Goal: Task Accomplishment & Management: Manage account settings

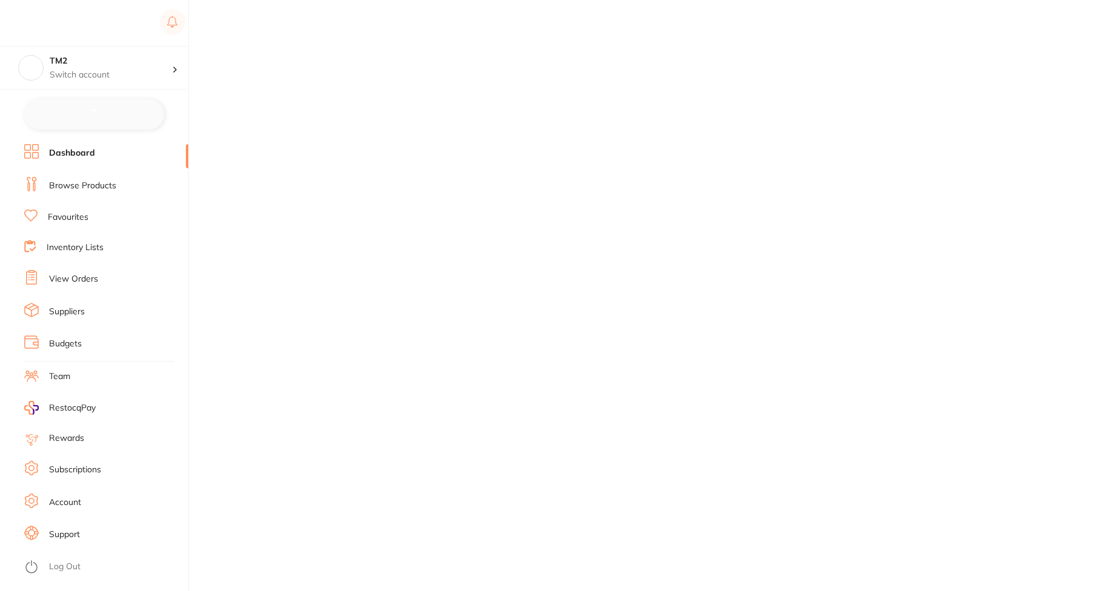
checkbox input "false"
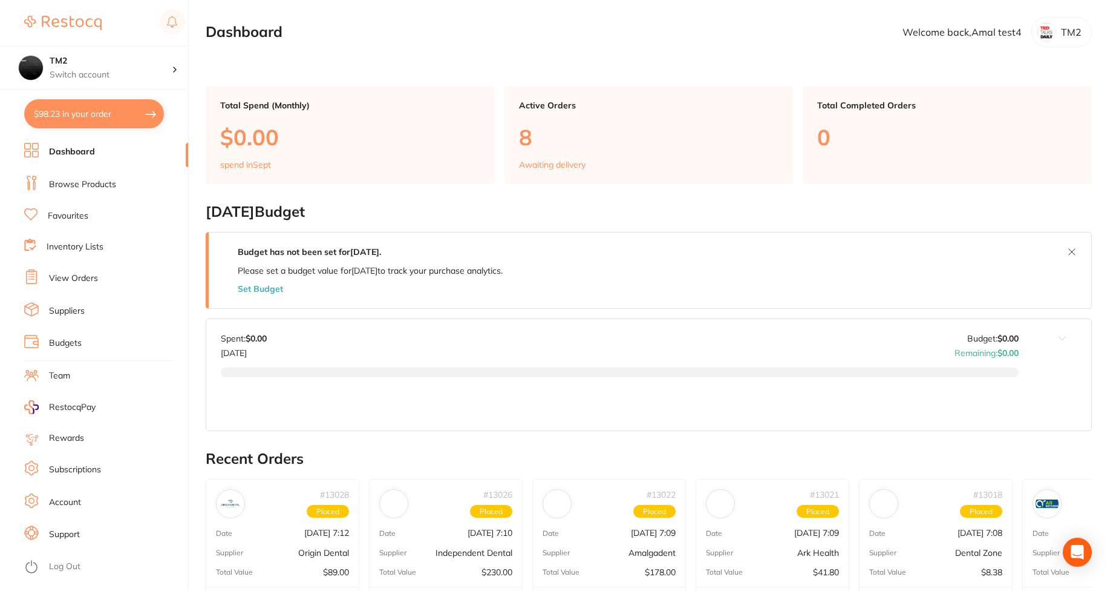
click at [105, 468] on li "Subscriptions" at bounding box center [106, 470] width 164 height 18
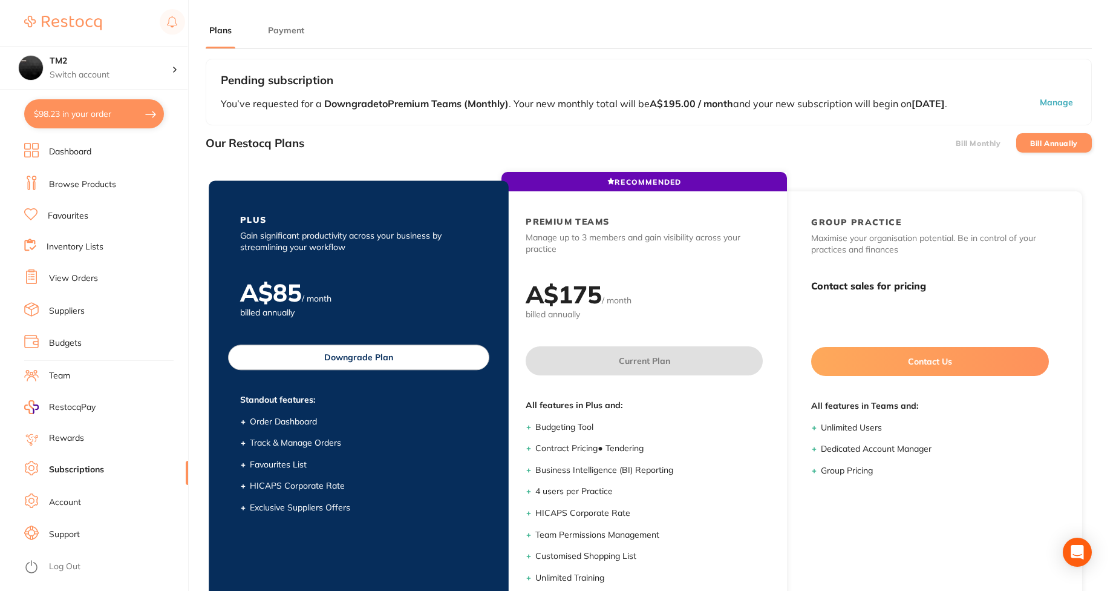
click at [441, 368] on button "Downgrade Plan" at bounding box center [358, 356] width 261 height 25
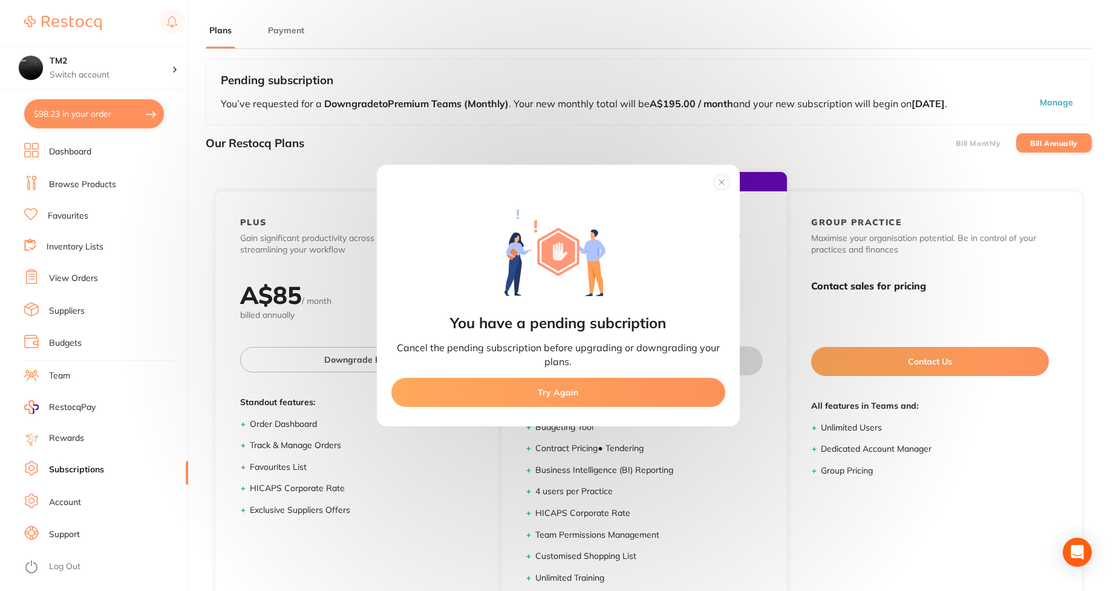
click at [719, 178] on circle at bounding box center [722, 182] width 14 height 14
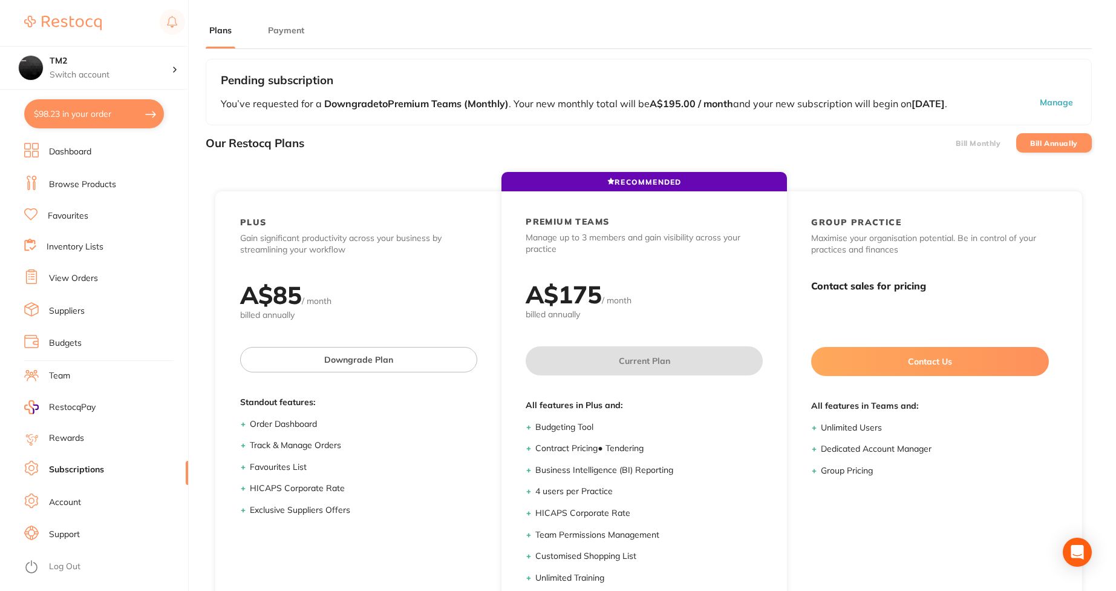
click at [957, 151] on li "Bill Monthly" at bounding box center [979, 142] width 76 height 19
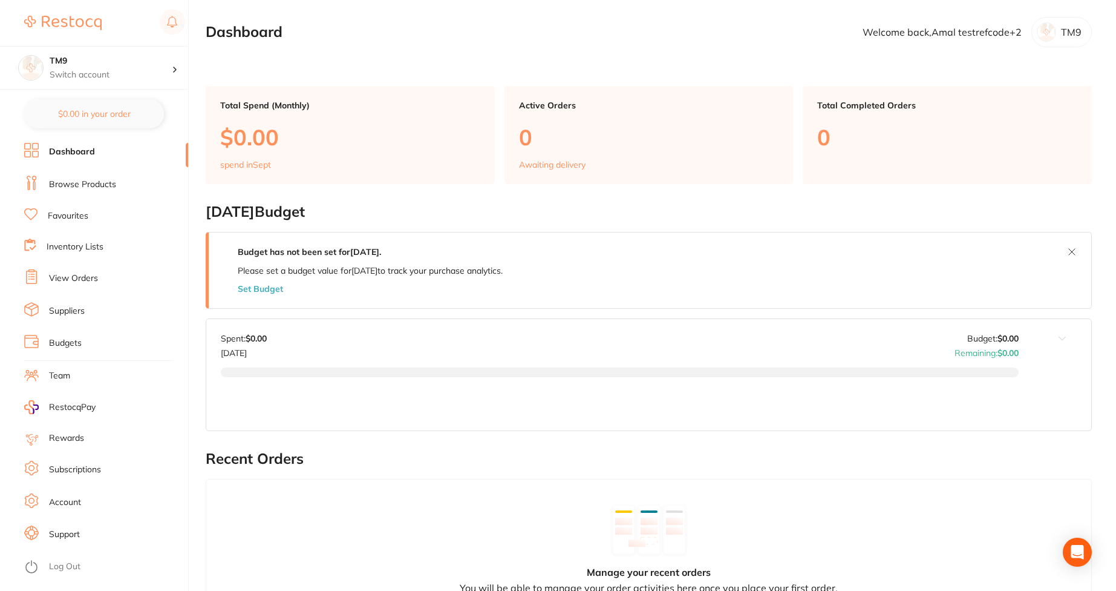
click at [68, 464] on link "Subscriptions" at bounding box center [75, 470] width 52 height 12
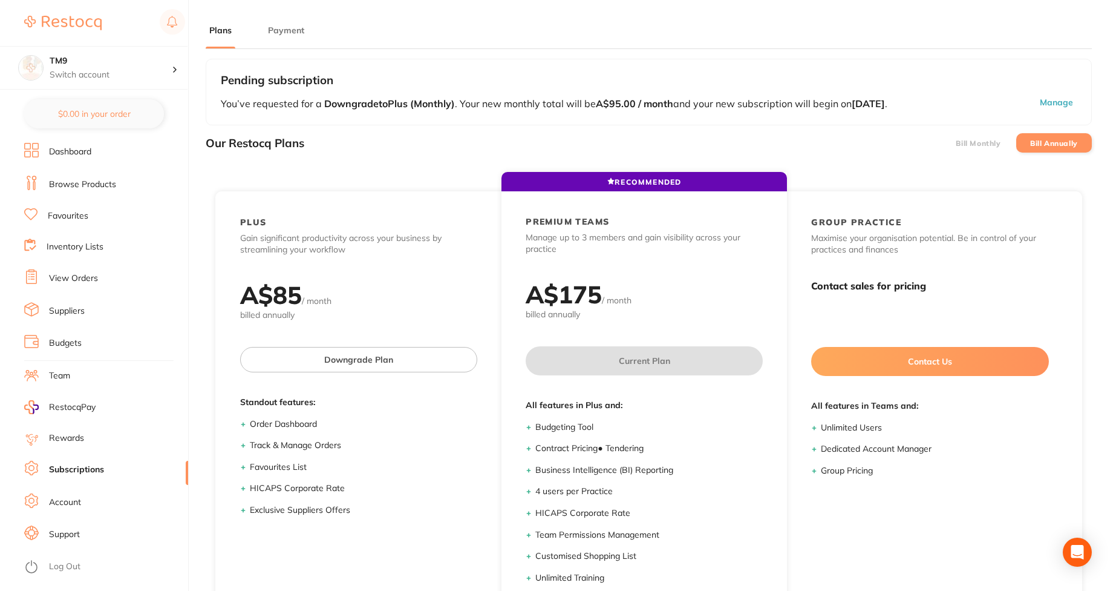
click at [954, 145] on li "Bill Monthly" at bounding box center [979, 142] width 76 height 19
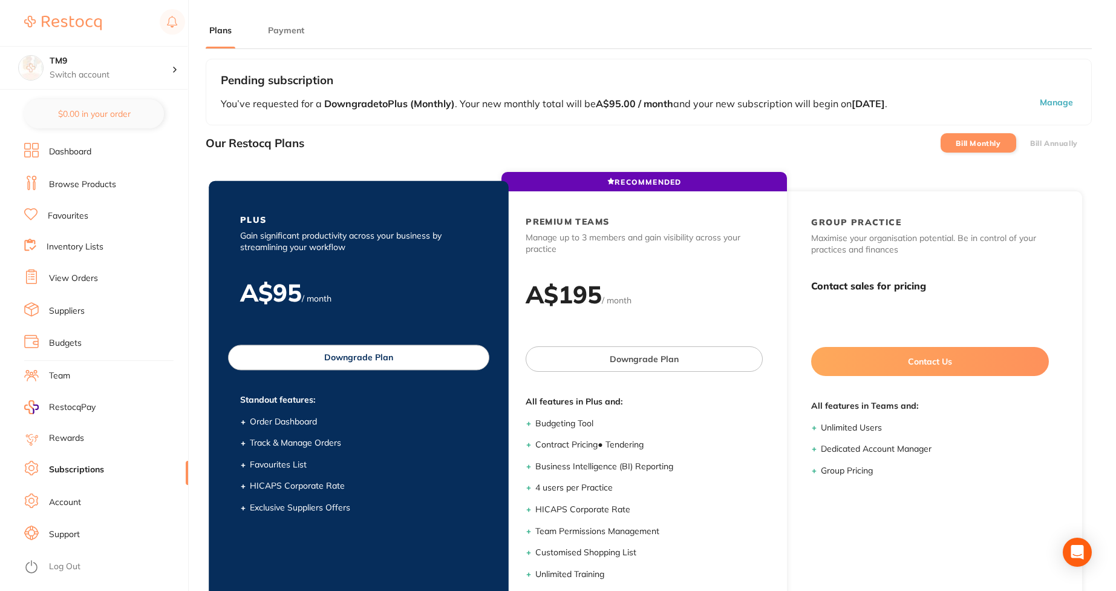
click at [461, 353] on button "Downgrade Plan" at bounding box center [358, 356] width 261 height 25
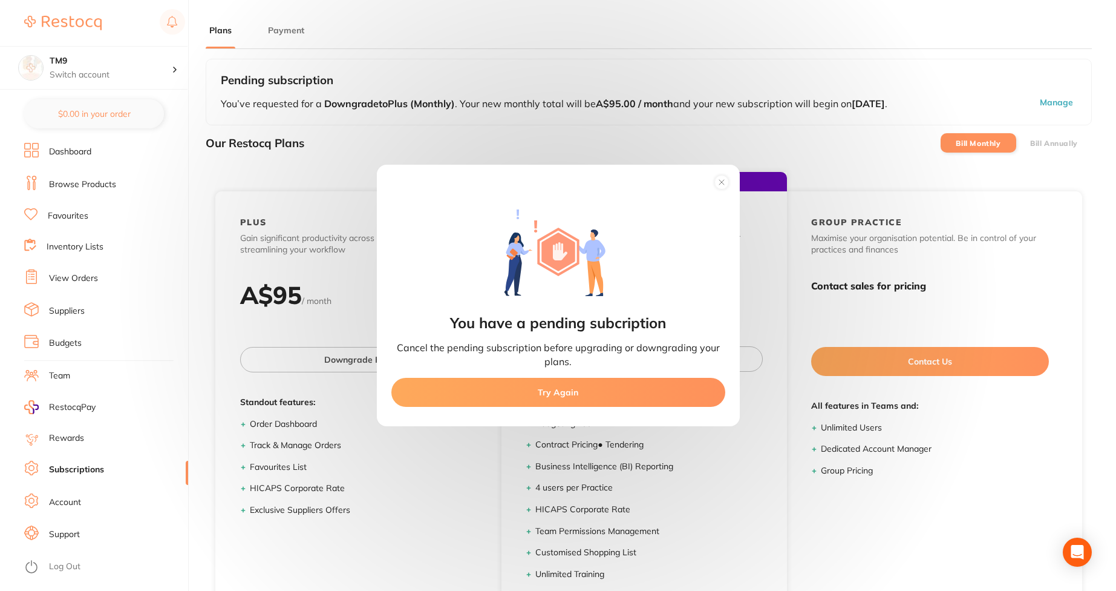
click at [721, 180] on circle at bounding box center [722, 182] width 14 height 14
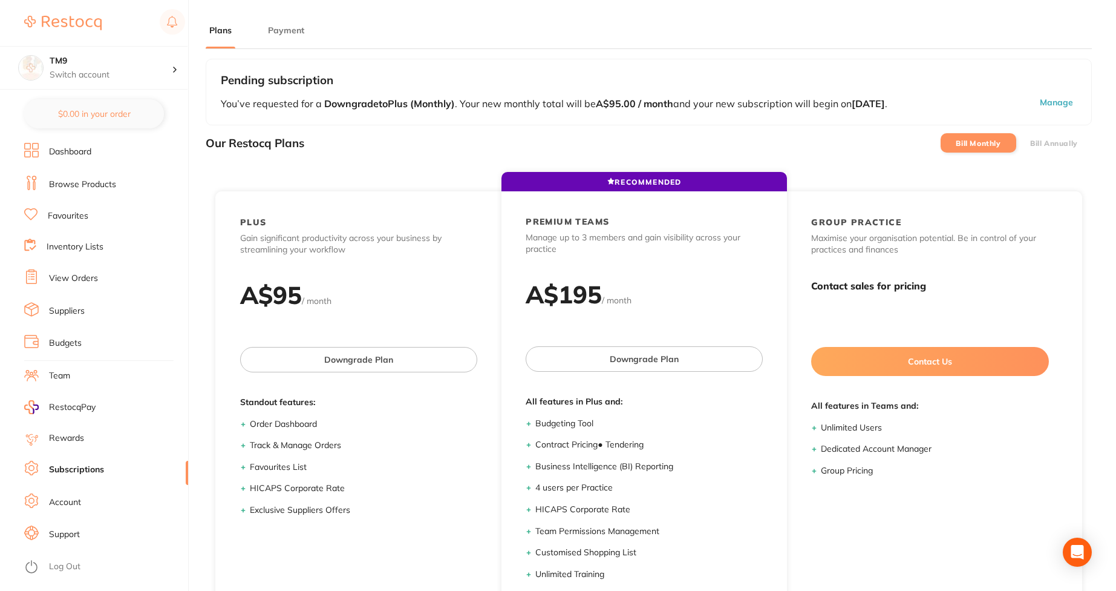
click at [1060, 110] on button "Manage" at bounding box center [1022, 103] width 109 height 13
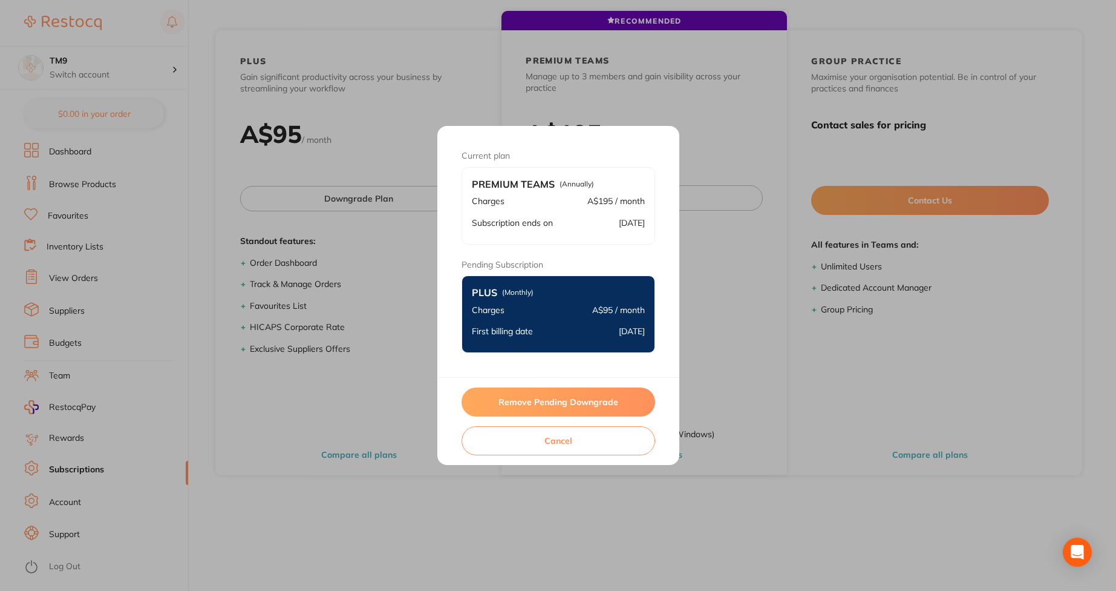
scroll to position [163, 0]
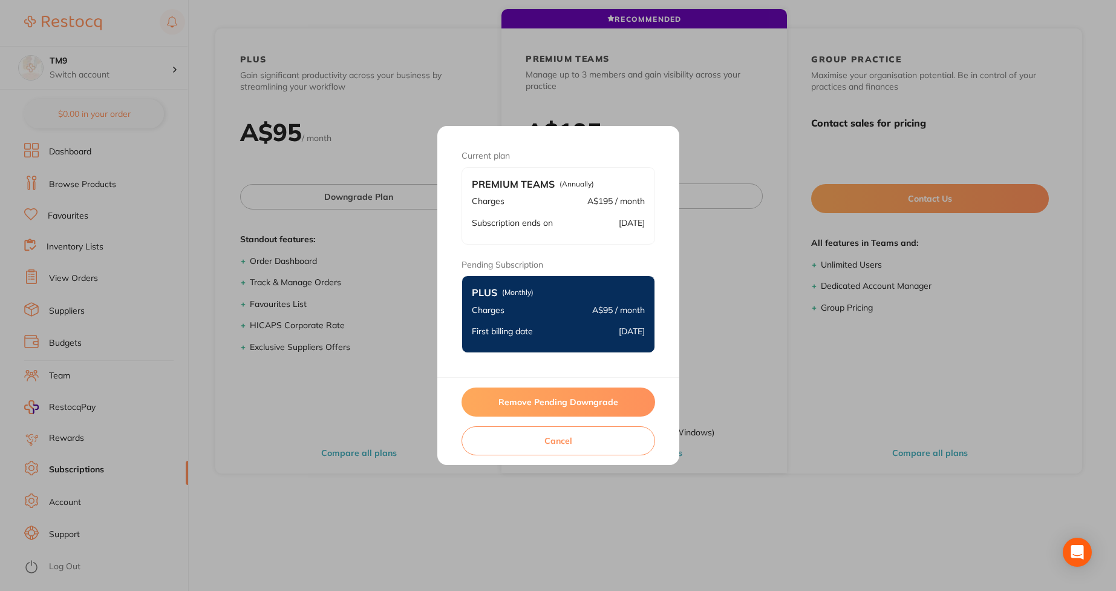
click at [566, 439] on button "Cancel" at bounding box center [559, 440] width 194 height 29
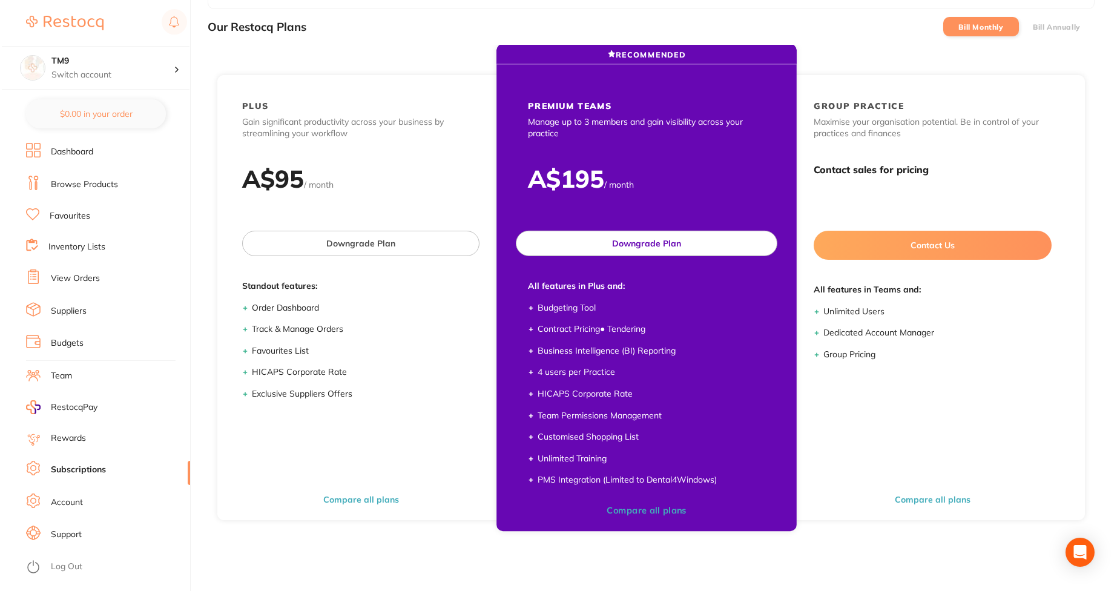
scroll to position [0, 0]
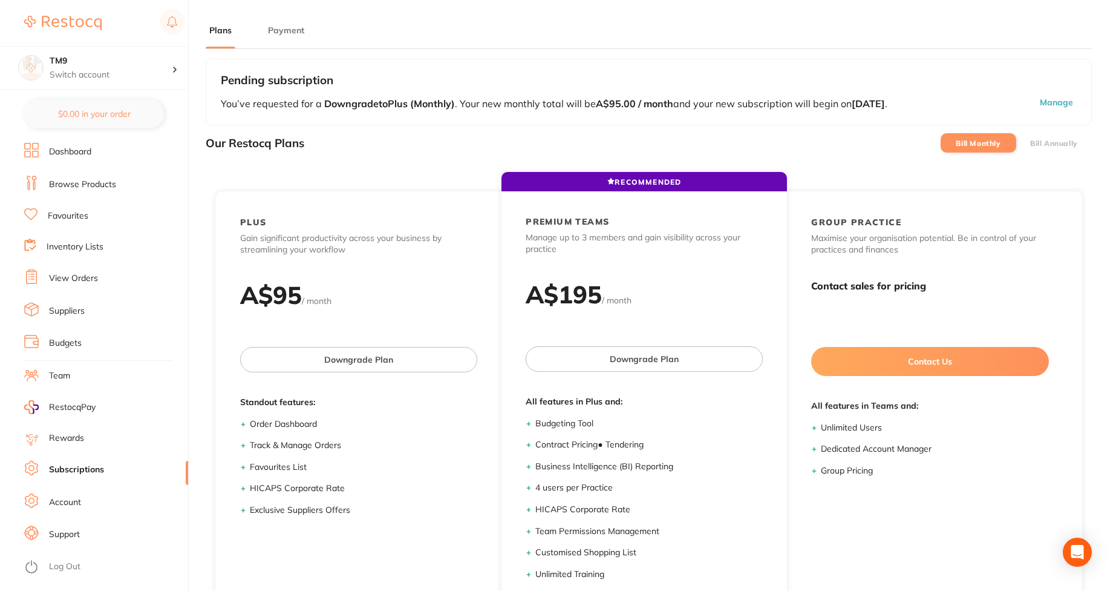
click at [301, 28] on button "Payment" at bounding box center [286, 30] width 44 height 11
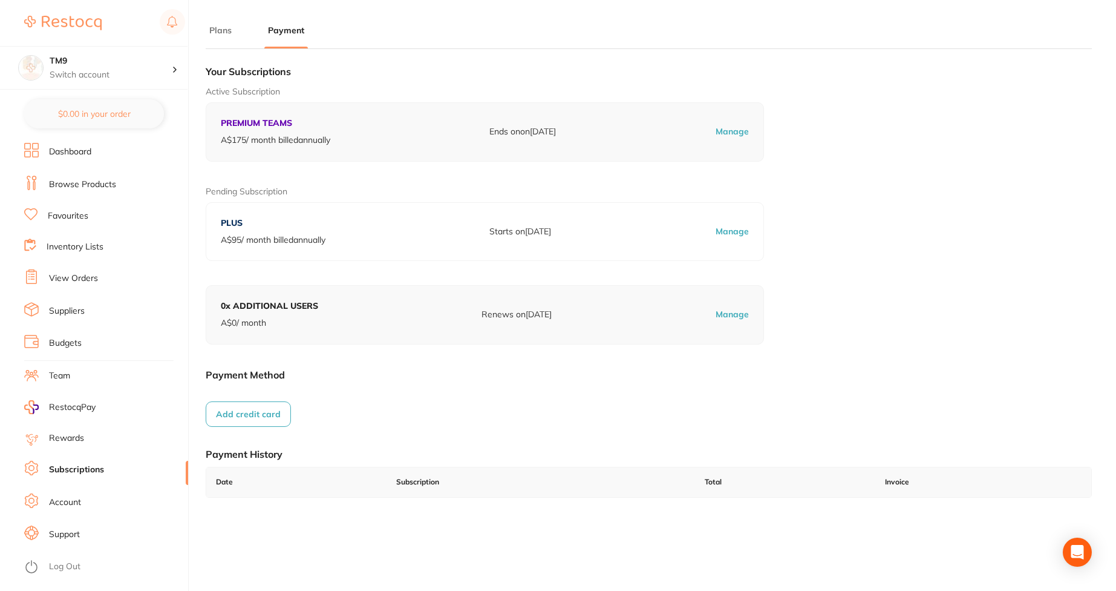
click at [256, 426] on button "Add credit card" at bounding box center [248, 413] width 85 height 25
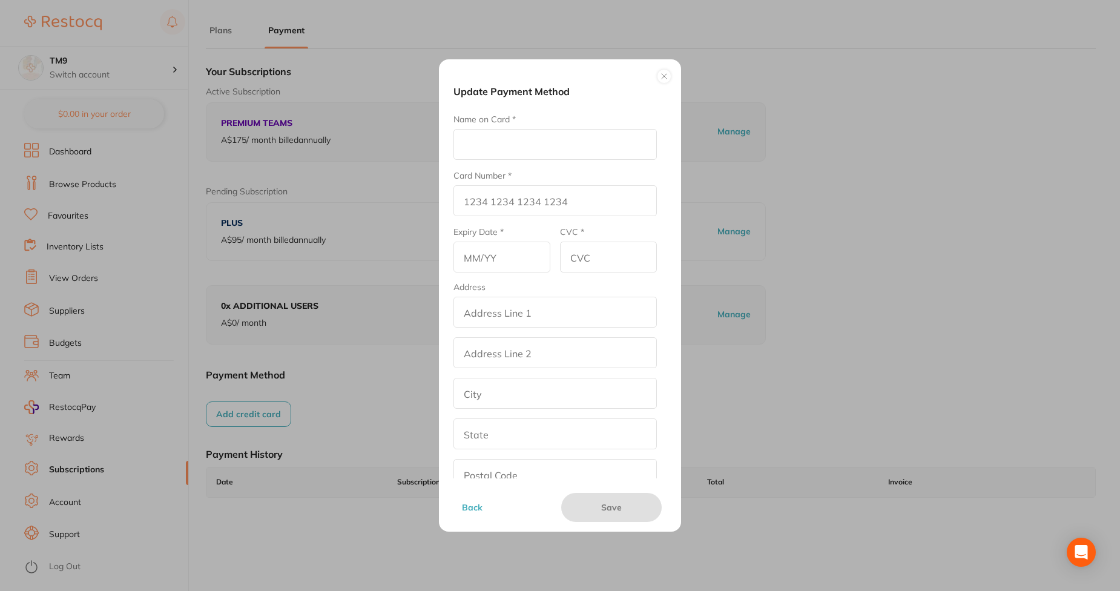
click at [531, 140] on input "Name on Card *" at bounding box center [554, 144] width 203 height 31
type input "Afna"
click at [487, 200] on input "Card Number *" at bounding box center [554, 200] width 203 height 31
type input "[CREDIT_CARD_NUMBER]"
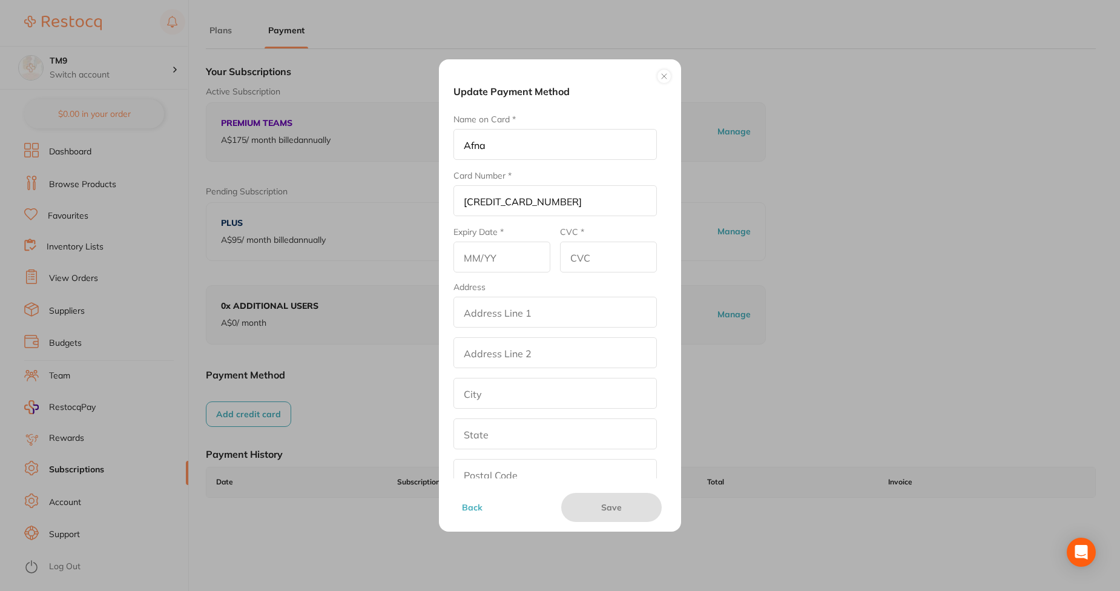
click at [508, 259] on input "text" at bounding box center [501, 256] width 97 height 31
type input "07/28"
click at [592, 250] on input "CVC *" at bounding box center [608, 256] width 97 height 31
type input "234"
click at [565, 318] on input "addressLineOne" at bounding box center [554, 312] width 203 height 31
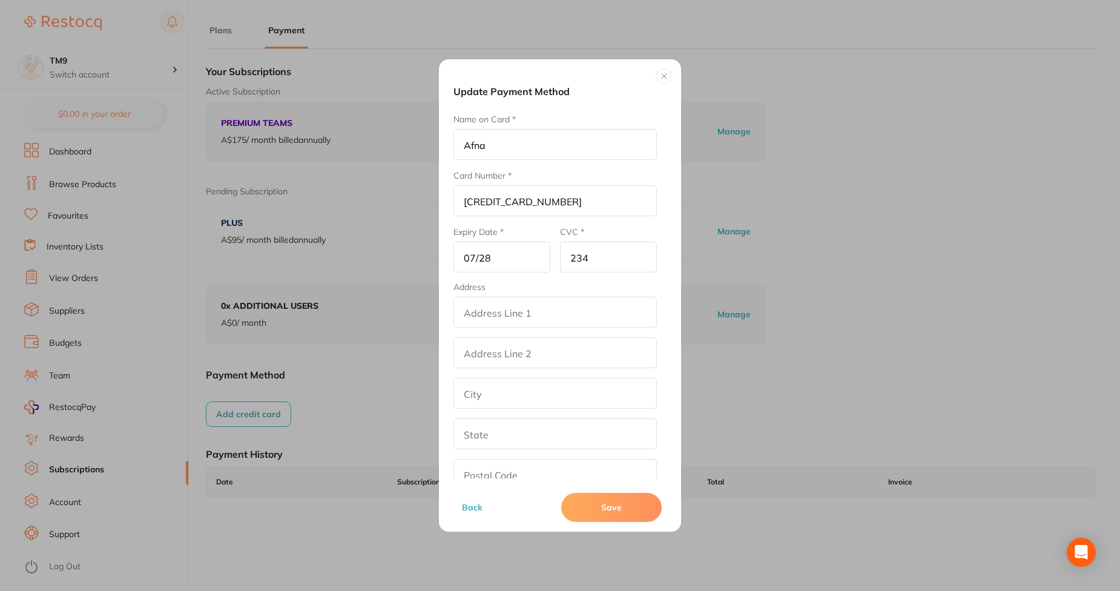
type input "street2"
type input "[GEOGRAPHIC_DATA]"
type input "[US_STATE]"
type input "90001"
click at [569, 360] on input "addressLinetwo" at bounding box center [554, 352] width 203 height 31
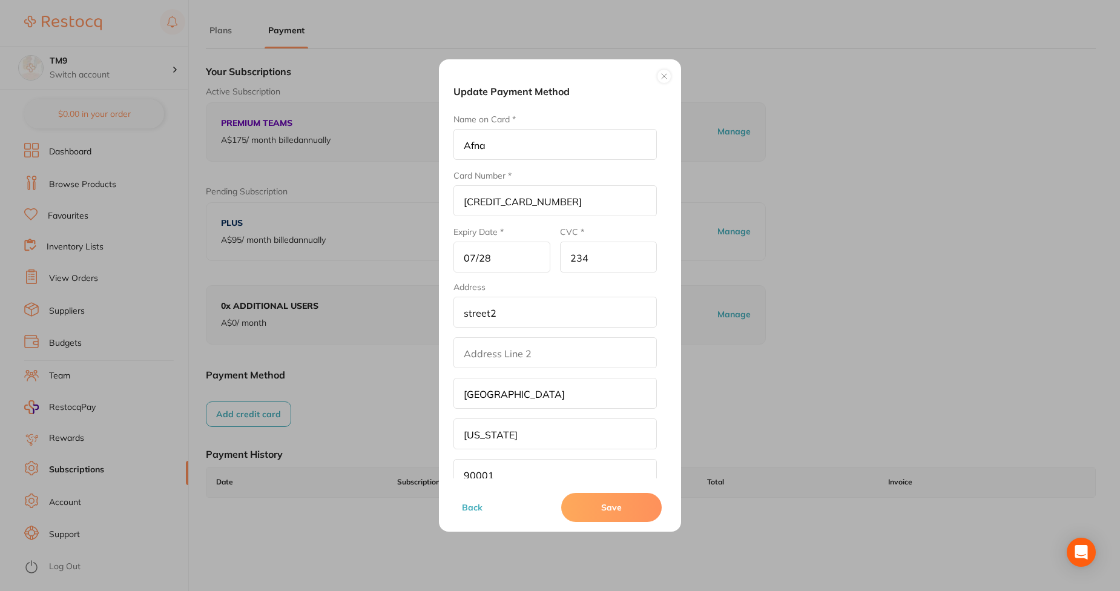
scroll to position [66, 0]
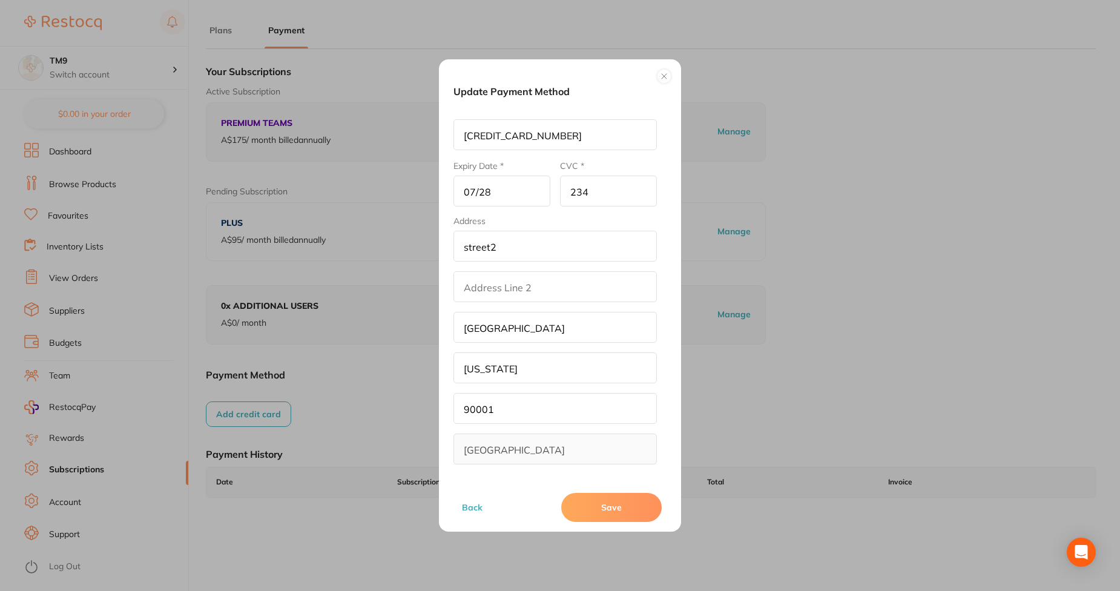
click at [599, 505] on button "Save" at bounding box center [611, 507] width 100 height 29
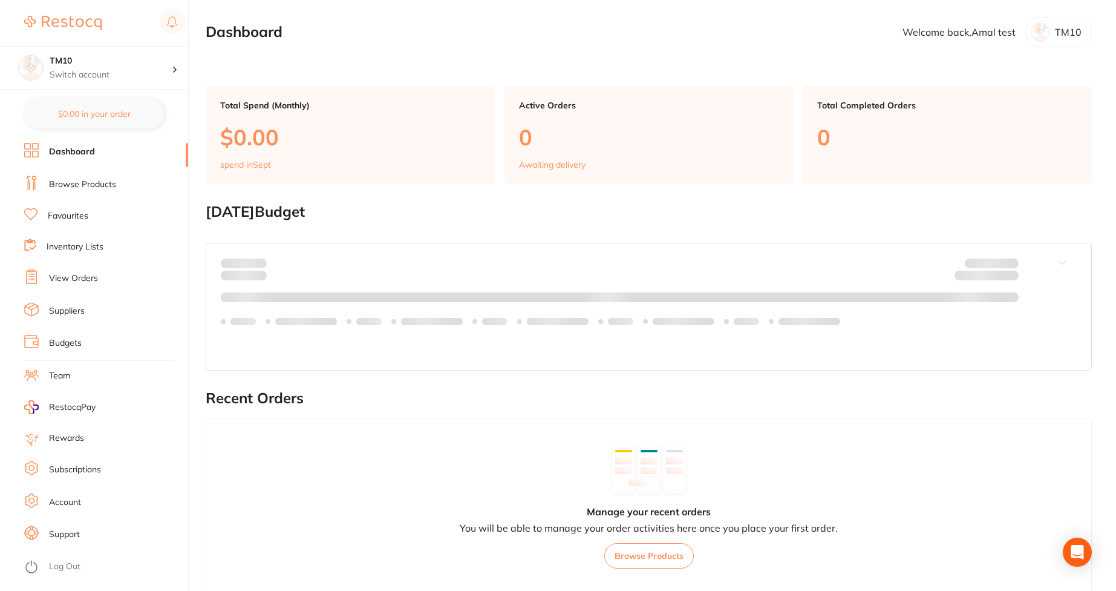
click at [44, 463] on li "Subscriptions" at bounding box center [106, 470] width 164 height 18
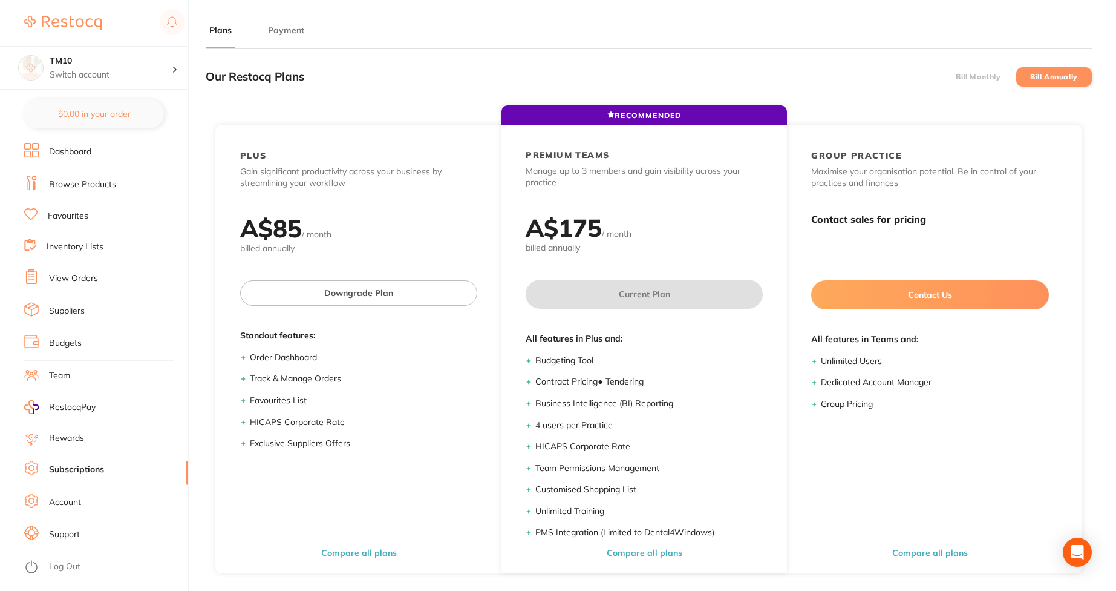
click at [284, 26] on button "Payment" at bounding box center [286, 30] width 44 height 11
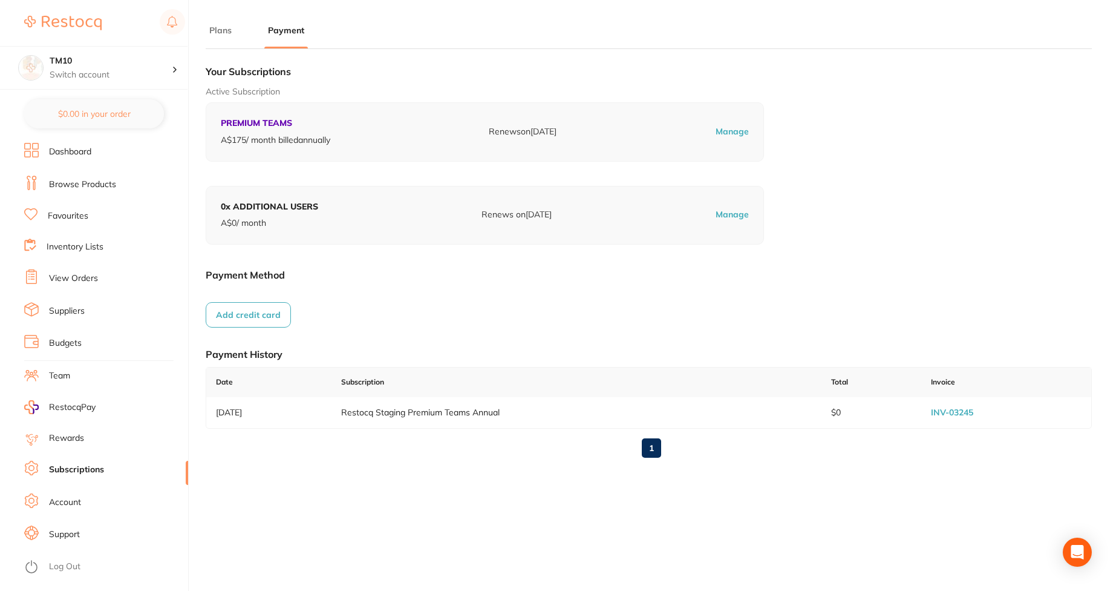
click at [235, 314] on button "Add credit card" at bounding box center [248, 314] width 85 height 25
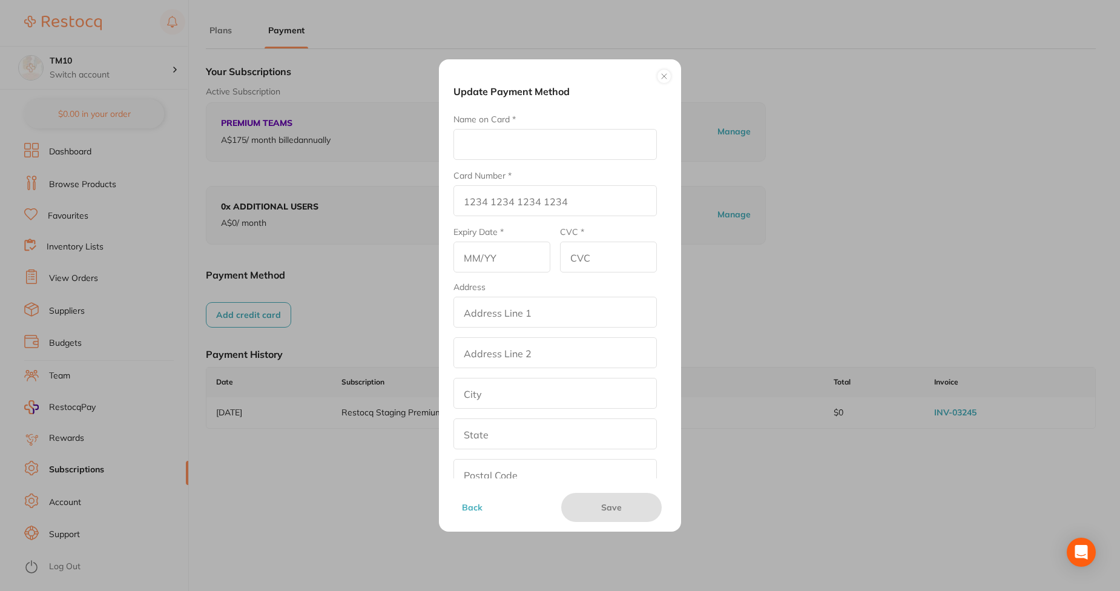
click at [546, 137] on input "Name on Card *" at bounding box center [554, 144] width 203 height 31
type input "Afna"
click at [497, 202] on input "Card Number *" at bounding box center [554, 200] width 203 height 31
type input "4111 1111 1111 1111"
click at [501, 252] on input "text" at bounding box center [501, 256] width 97 height 31
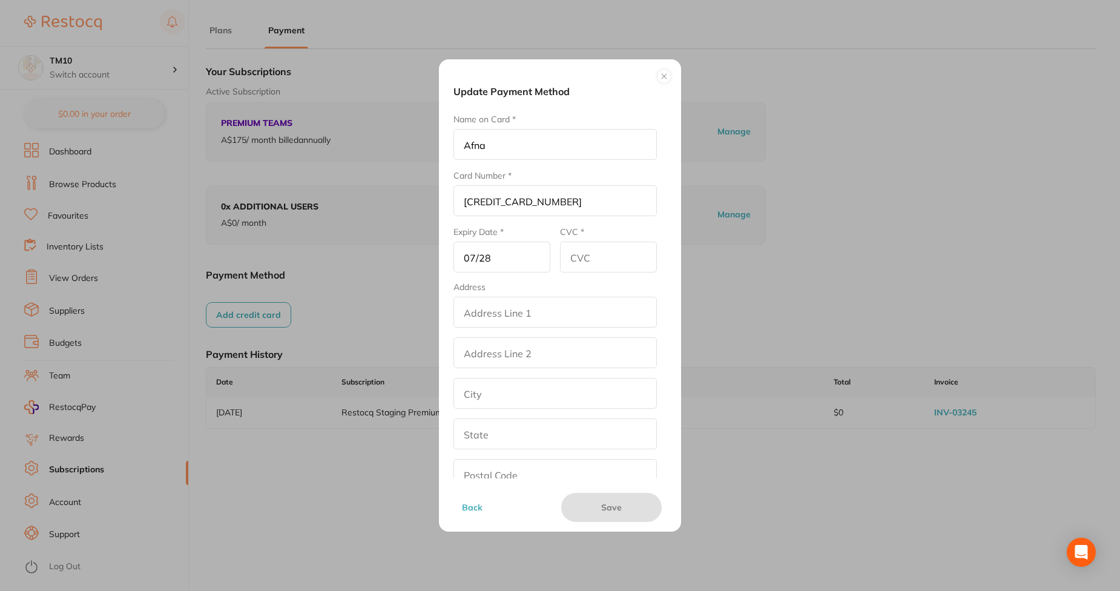
type input "07/28"
click at [604, 261] on input "CVC *" at bounding box center [608, 256] width 97 height 31
type input "345"
click at [577, 309] on input "addressLineOne" at bounding box center [554, 312] width 203 height 31
type input "street2"
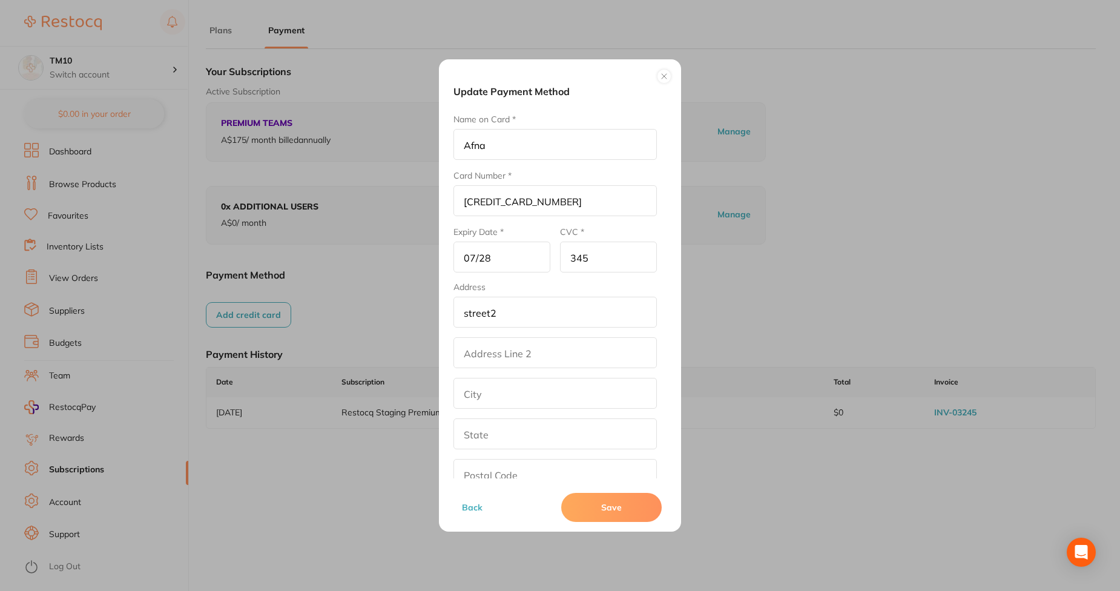
type input "[GEOGRAPHIC_DATA]"
type input "[US_STATE]"
type input "90001"
click at [585, 507] on button "Save" at bounding box center [611, 507] width 100 height 29
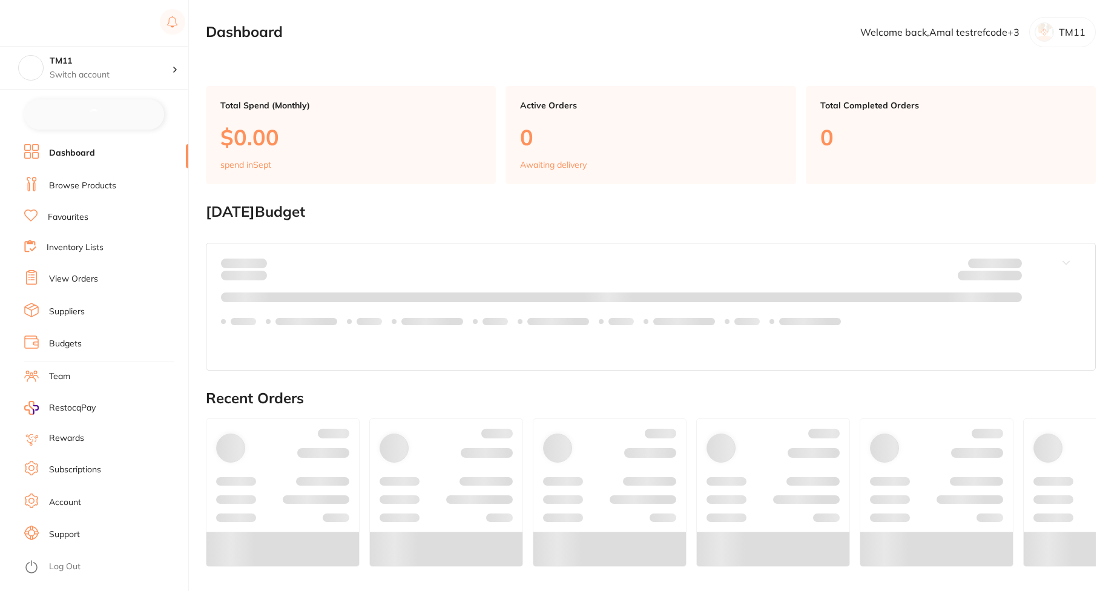
checkbox input "false"
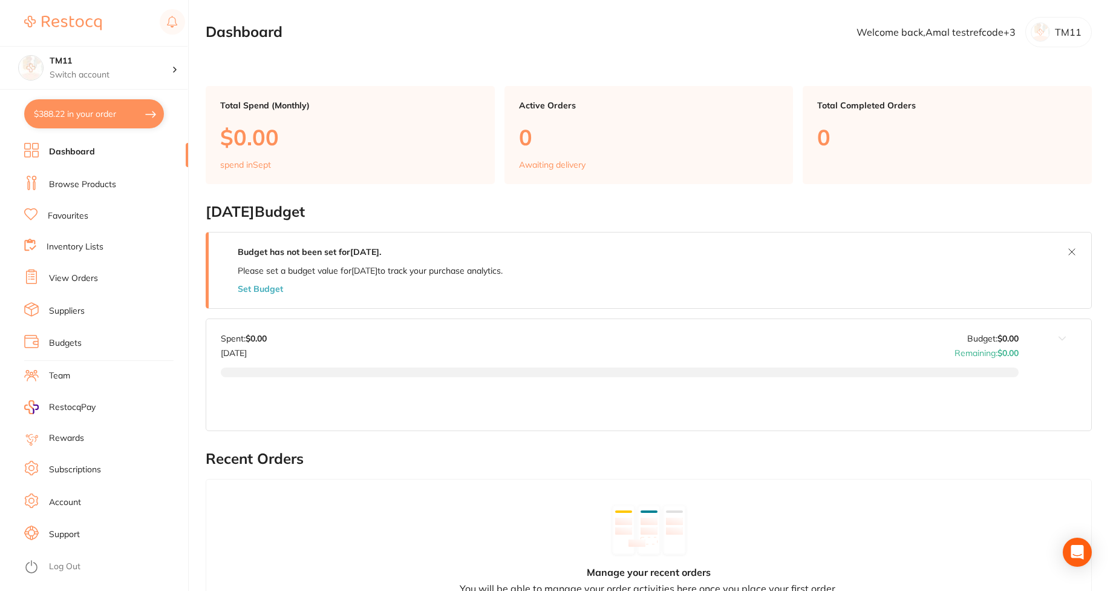
click at [60, 472] on link "Subscriptions" at bounding box center [75, 470] width 52 height 12
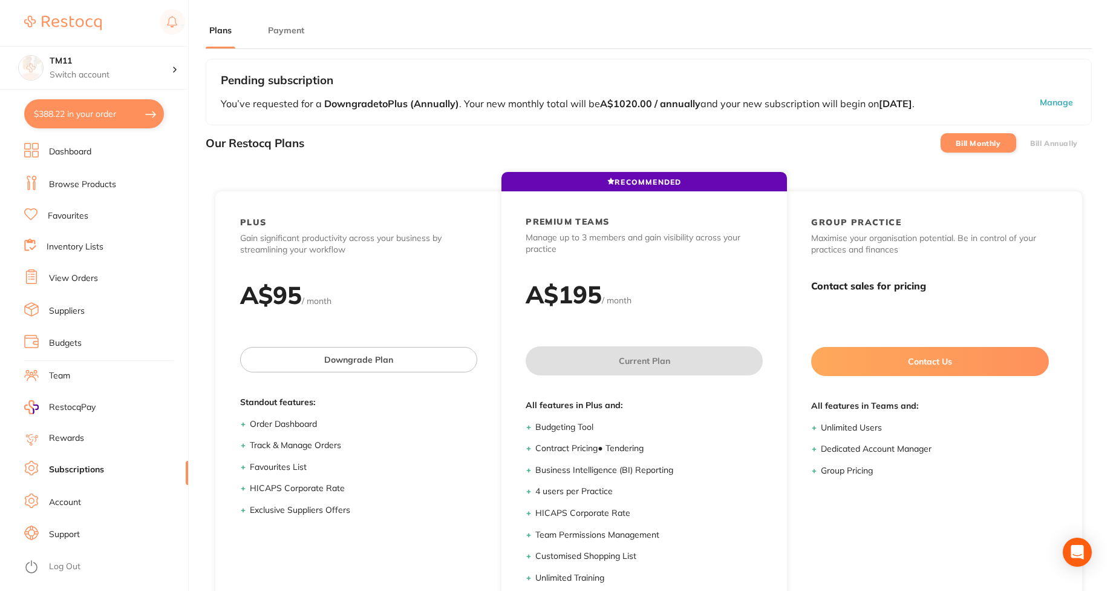
click at [280, 27] on button "Payment" at bounding box center [286, 30] width 44 height 11
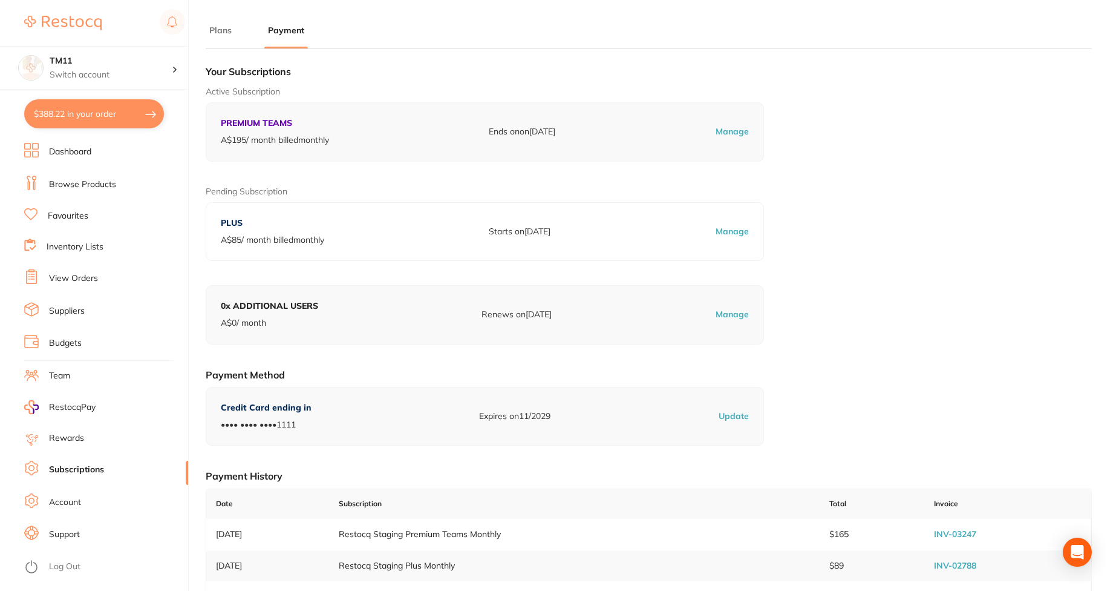
checkbox input "true"
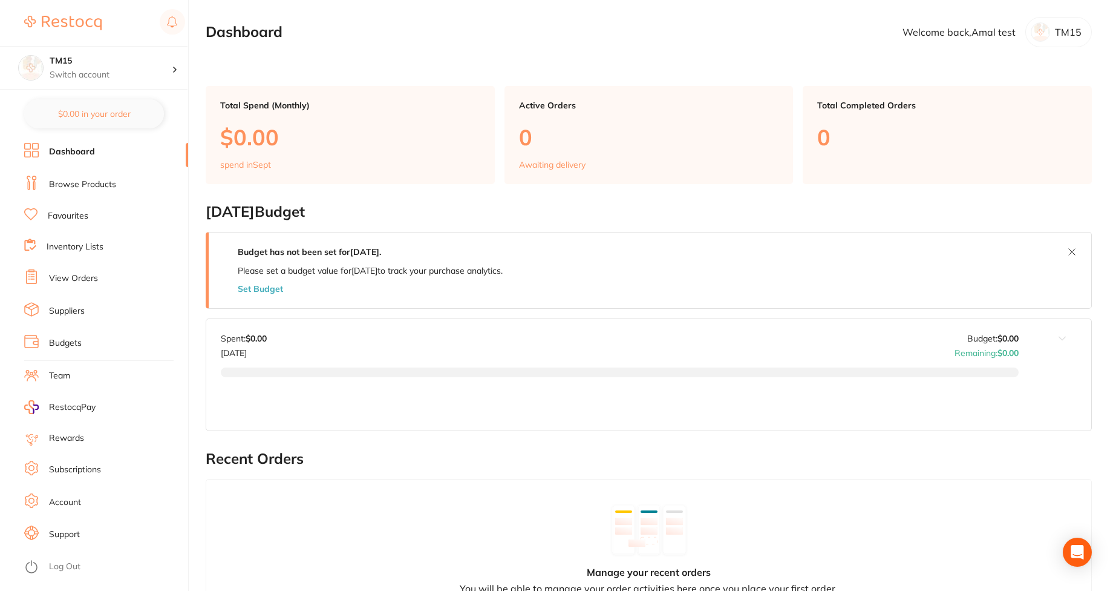
click at [97, 470] on link "Subscriptions" at bounding box center [75, 470] width 52 height 12
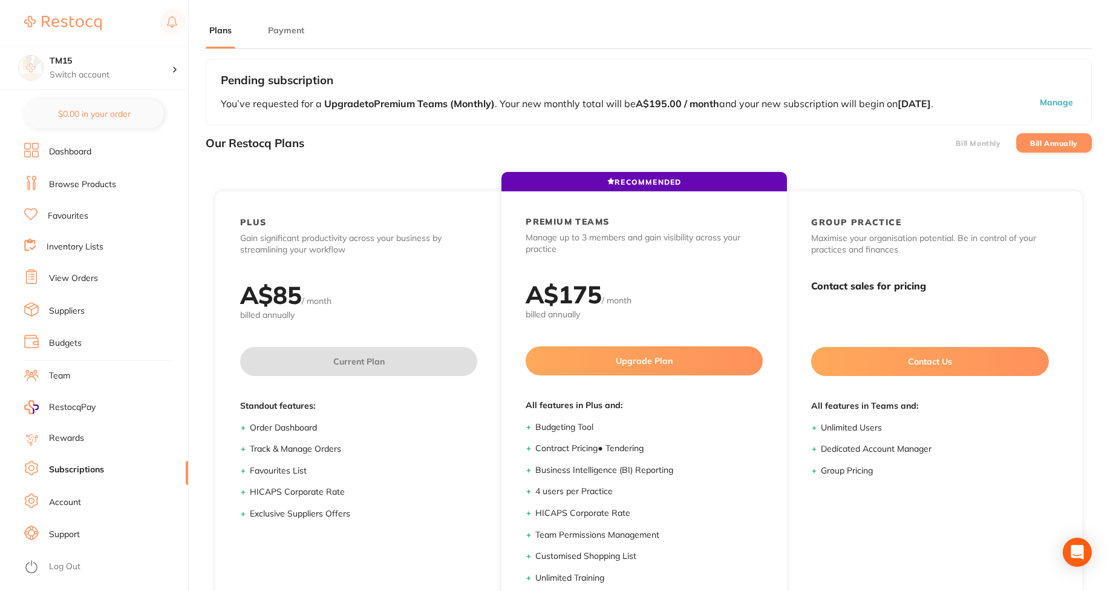
click at [286, 34] on button "Payment" at bounding box center [286, 30] width 44 height 11
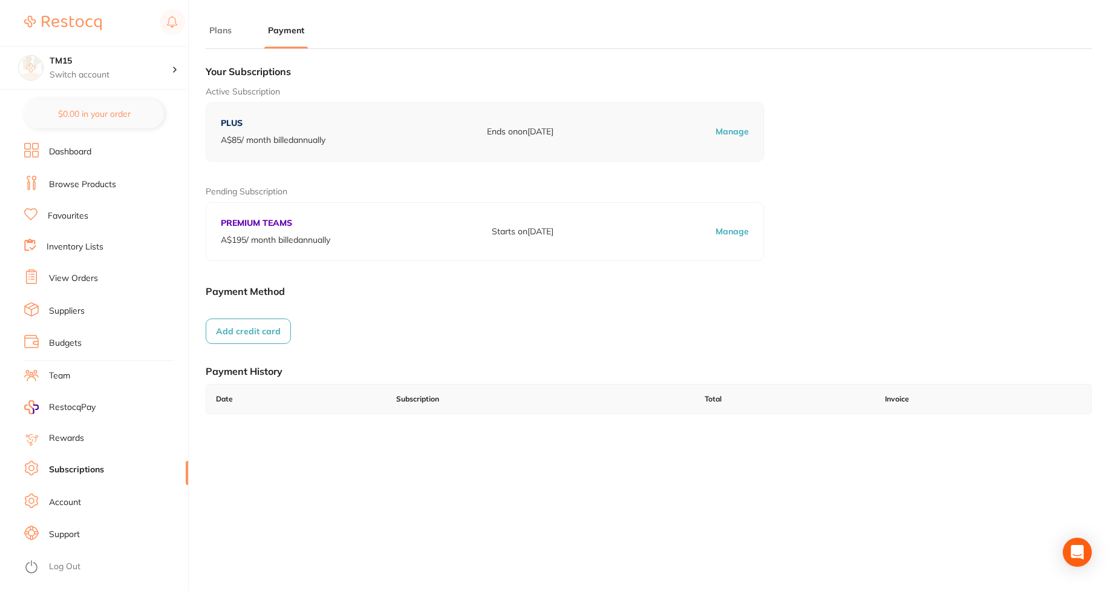
click at [247, 321] on button "Add credit card" at bounding box center [248, 330] width 85 height 25
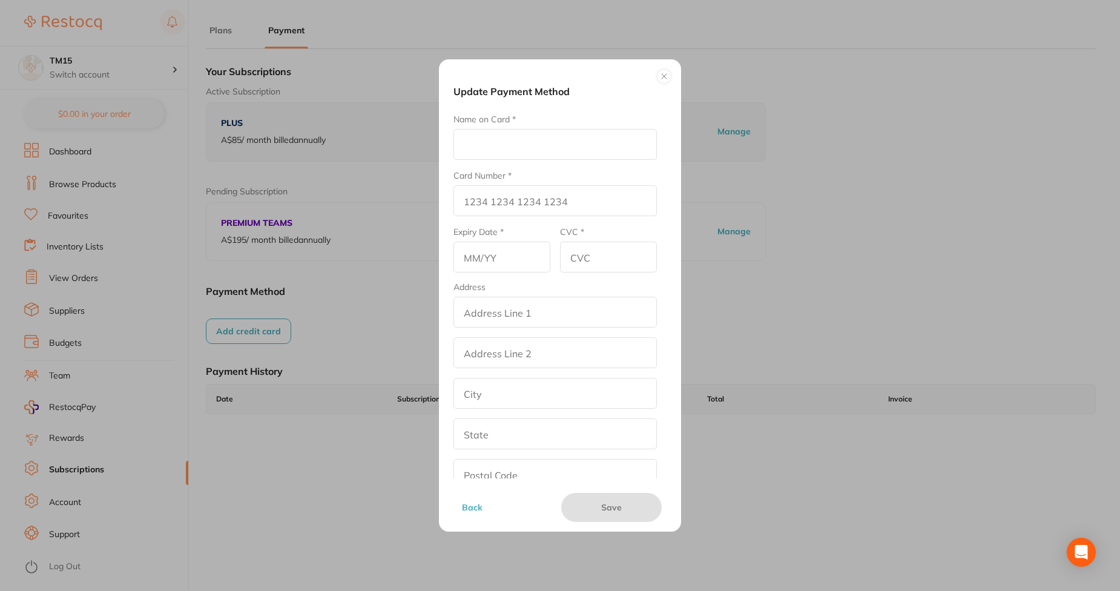
click at [479, 130] on input "Name on Card *" at bounding box center [554, 144] width 203 height 31
type input "Afna"
click at [479, 204] on input "Card Number *" at bounding box center [554, 200] width 203 height 31
type input "[CREDIT_CARD_NUMBER]"
click at [500, 258] on input "text" at bounding box center [501, 256] width 97 height 31
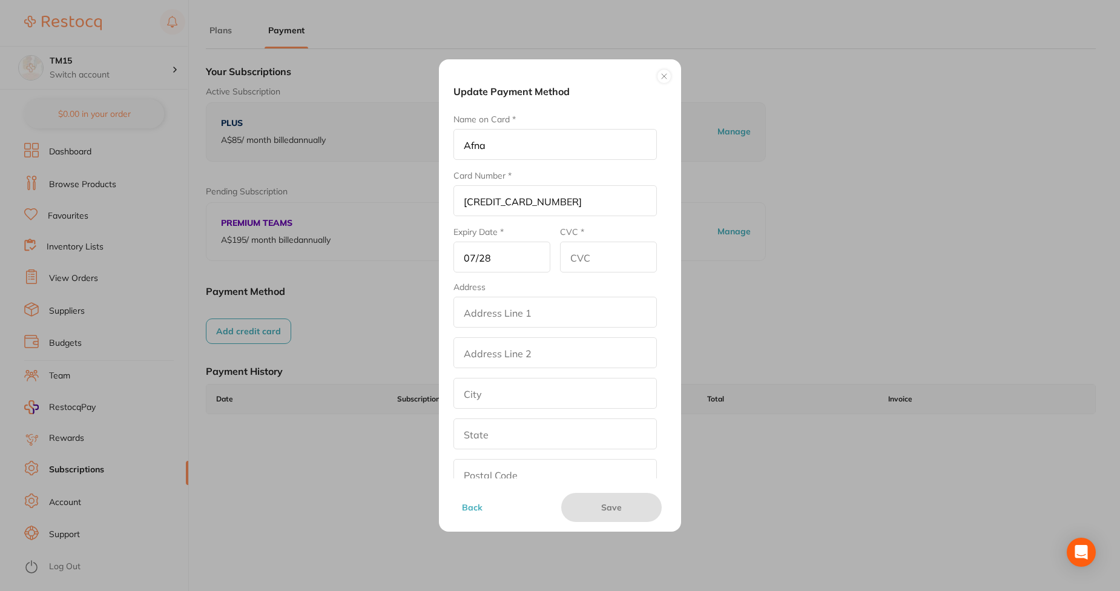
type input "07/28"
click at [604, 246] on input "CVC *" at bounding box center [608, 256] width 97 height 31
type input "345"
drag, startPoint x: 591, startPoint y: 313, endPoint x: 595, endPoint y: 364, distance: 50.4
click at [595, 364] on fieldset "Address addressLineOne addressLinetwo city state postalCode country Australia" at bounding box center [554, 406] width 203 height 248
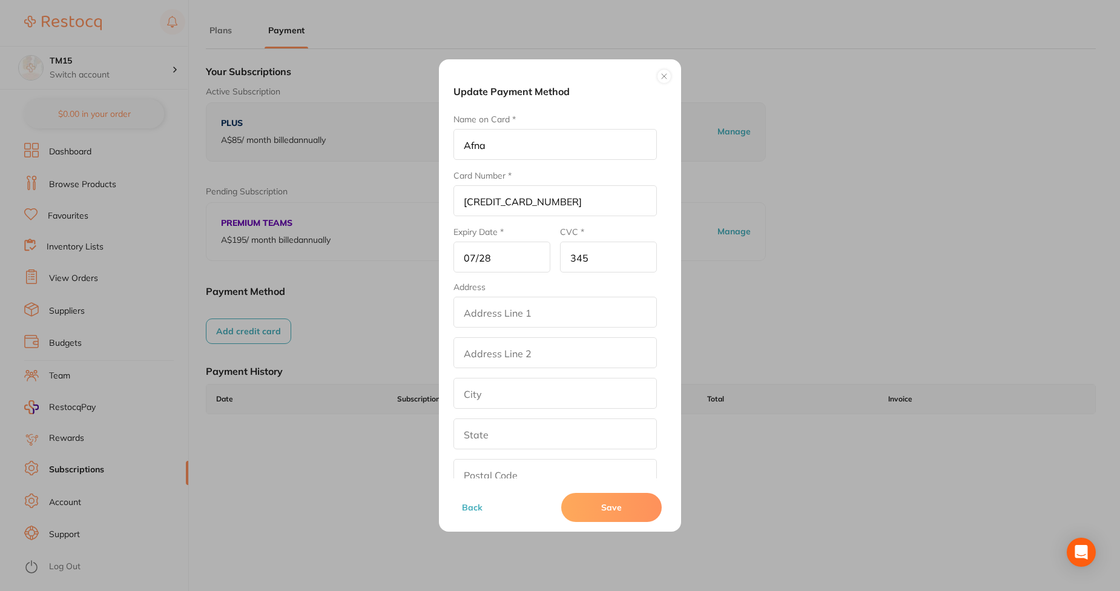
type input "street2"
type input "[GEOGRAPHIC_DATA]"
type input "[US_STATE]"
type input "90001"
click at [616, 514] on button "Save" at bounding box center [611, 507] width 100 height 29
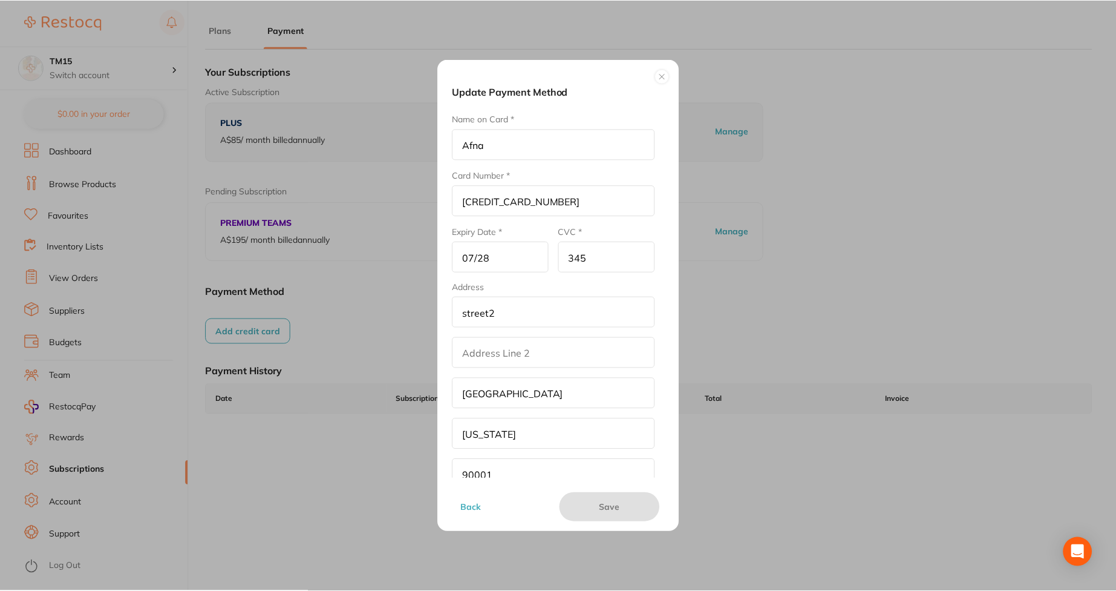
scroll to position [1, 0]
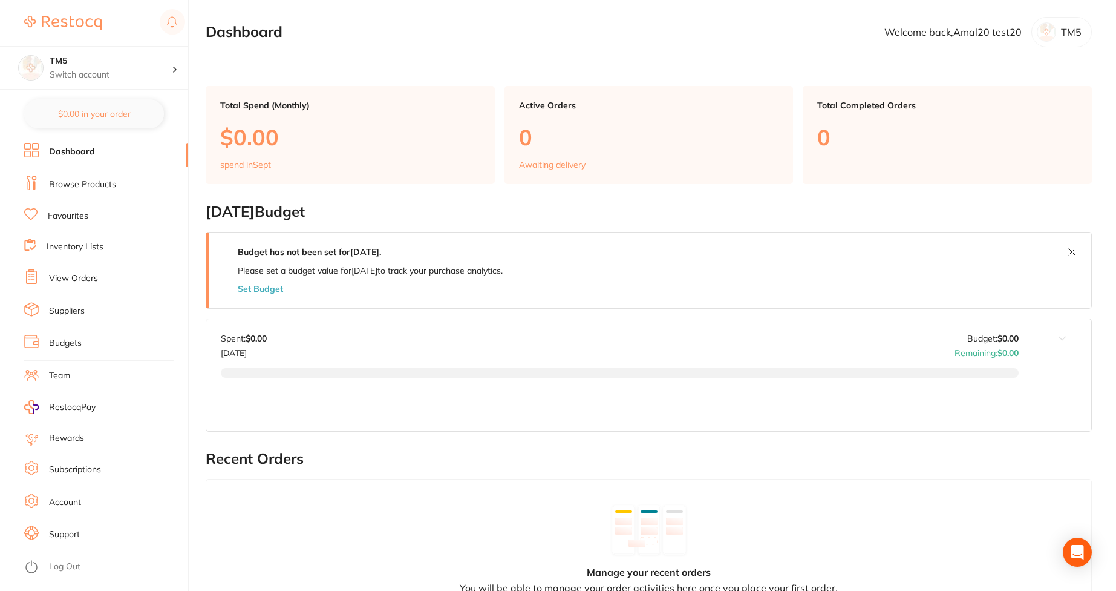
click at [82, 464] on link "Subscriptions" at bounding box center [75, 470] width 52 height 12
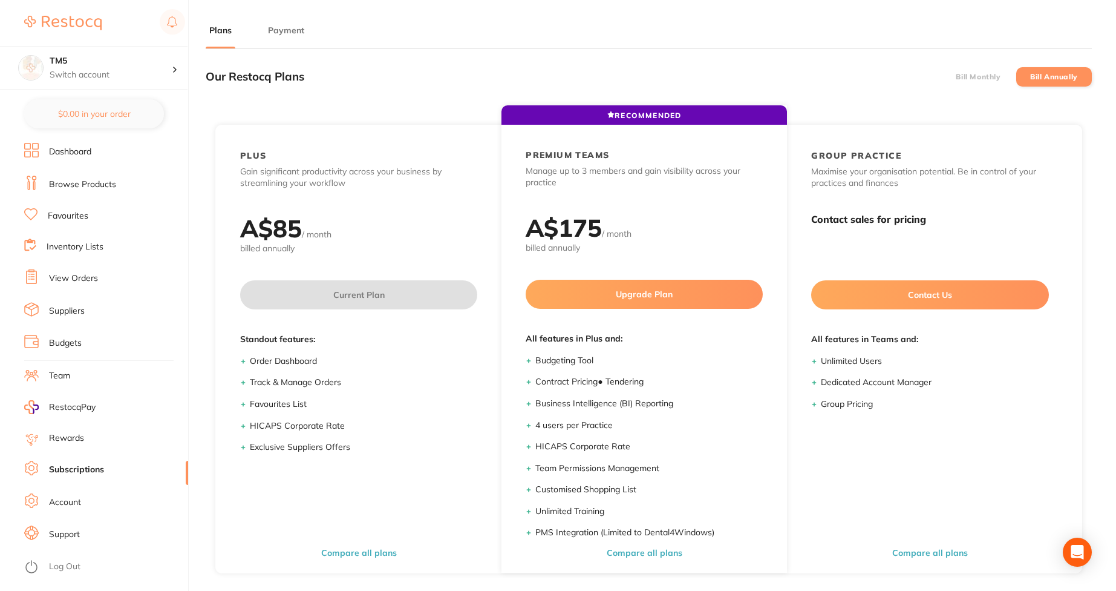
click at [284, 26] on button "Payment" at bounding box center [286, 30] width 44 height 11
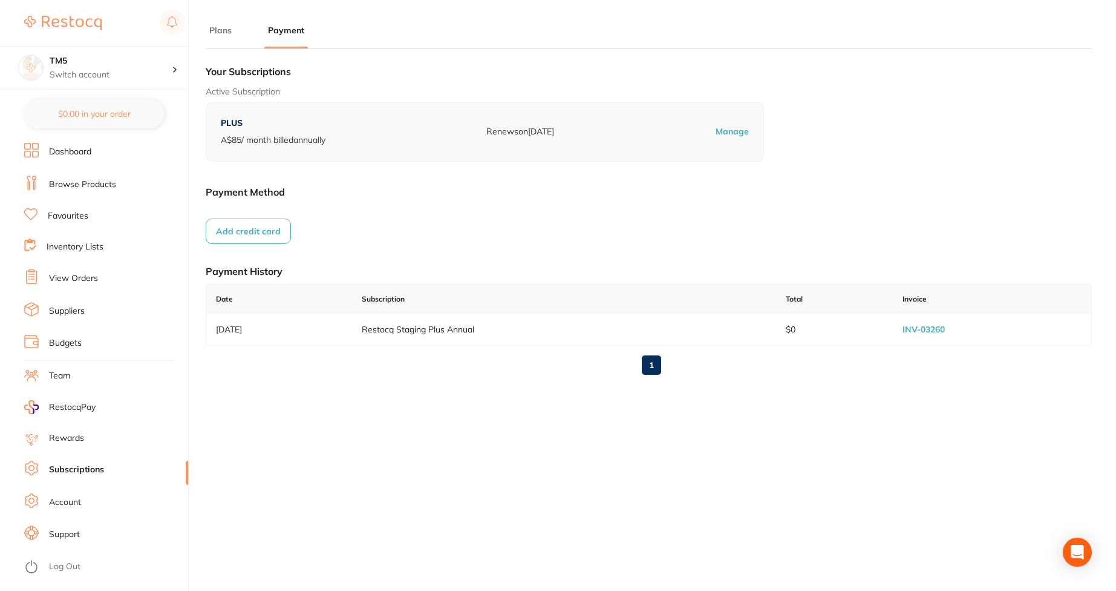
click at [254, 232] on button "Add credit card" at bounding box center [248, 230] width 85 height 25
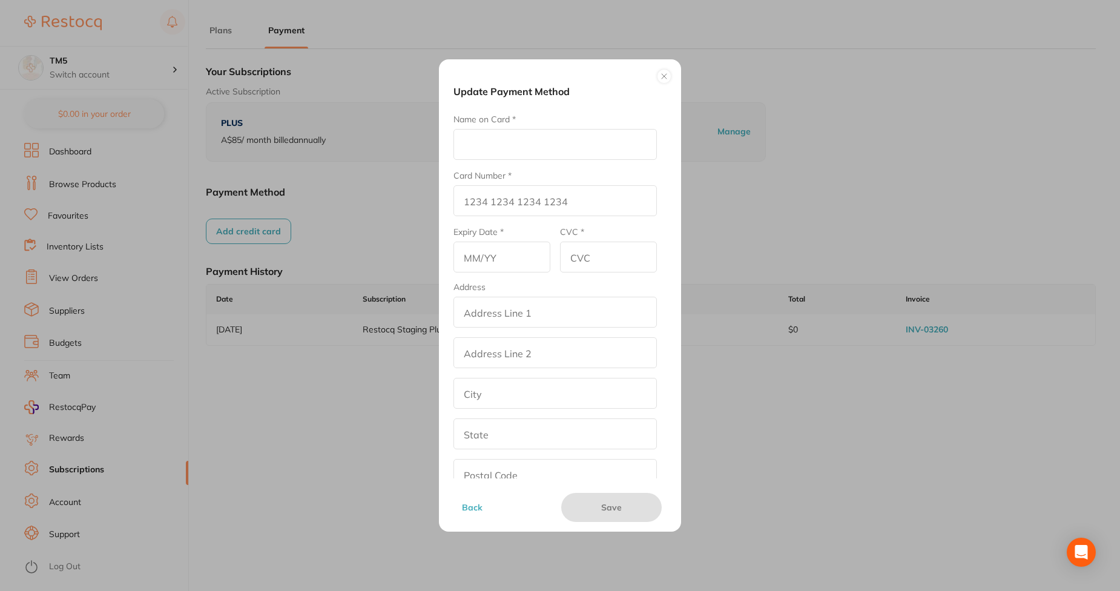
click at [474, 151] on input "Name on Card *" at bounding box center [554, 144] width 203 height 31
type input "Afna"
click at [491, 206] on input "Card Number *" at bounding box center [554, 200] width 203 height 31
type input "[CREDIT_CARD_NUMBER]"
click at [493, 251] on input "text" at bounding box center [501, 256] width 97 height 31
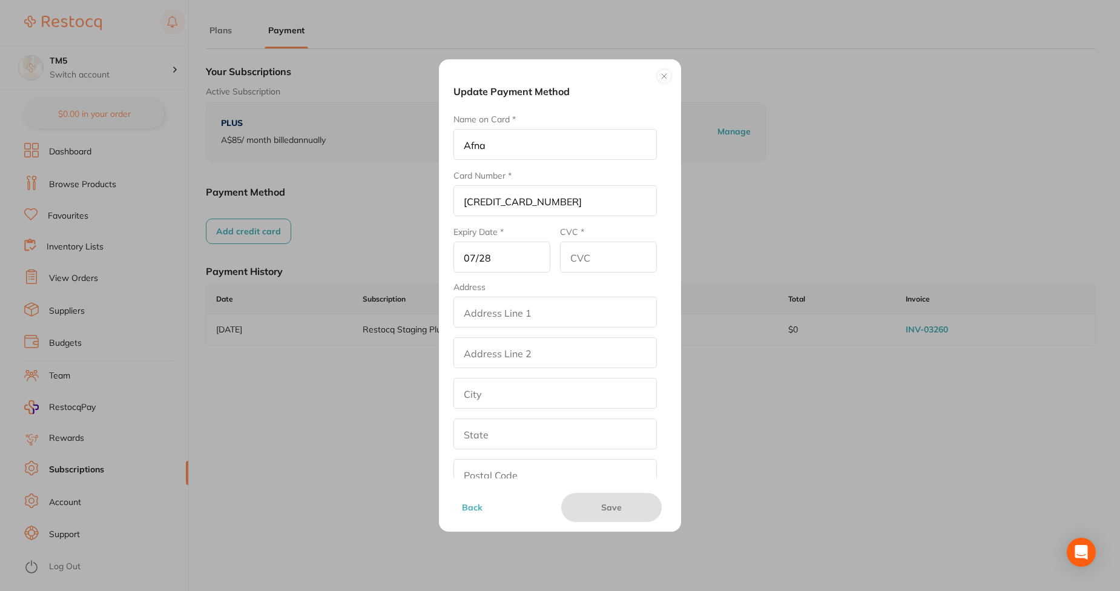
type input "07/28"
click at [588, 238] on div "CVC *" at bounding box center [608, 249] width 97 height 47
click at [571, 264] on input "CVC *" at bounding box center [608, 256] width 97 height 31
type input "345"
click at [536, 326] on input "addressLineOne" at bounding box center [554, 312] width 203 height 31
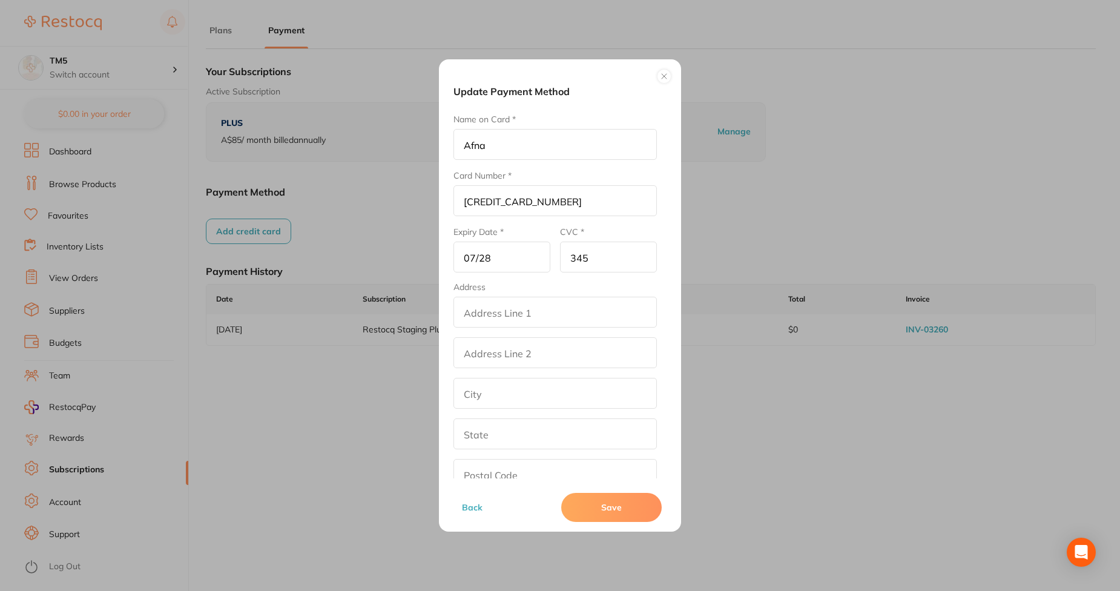
type input "street2"
type input "[GEOGRAPHIC_DATA]"
type input "[US_STATE]"
type input "90001"
click at [608, 510] on button "Save" at bounding box center [611, 507] width 100 height 29
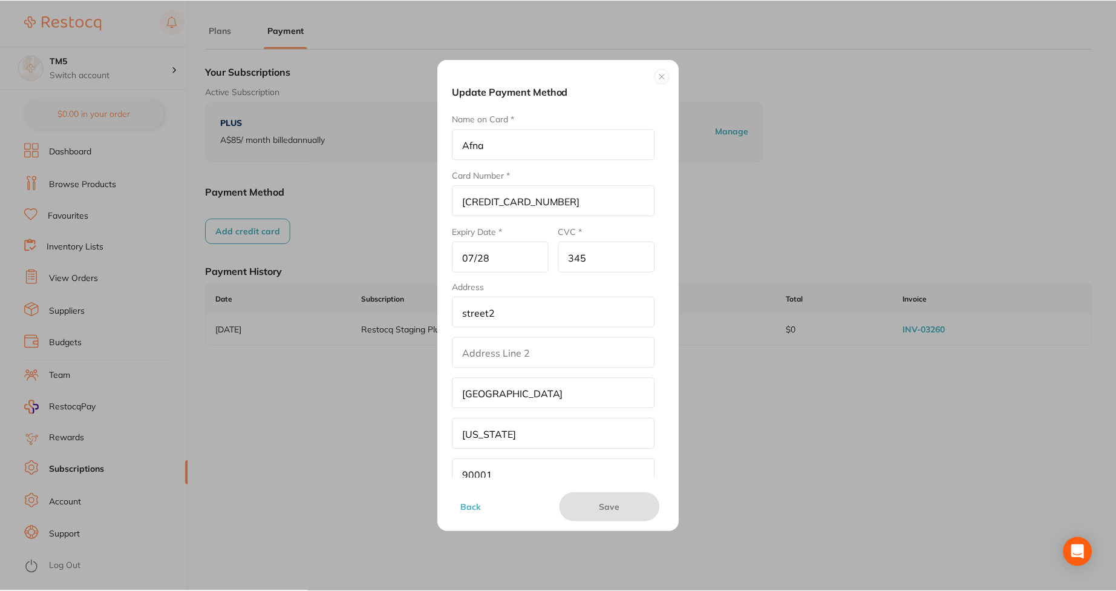
scroll to position [1, 0]
